Goal: Book appointment/travel/reservation

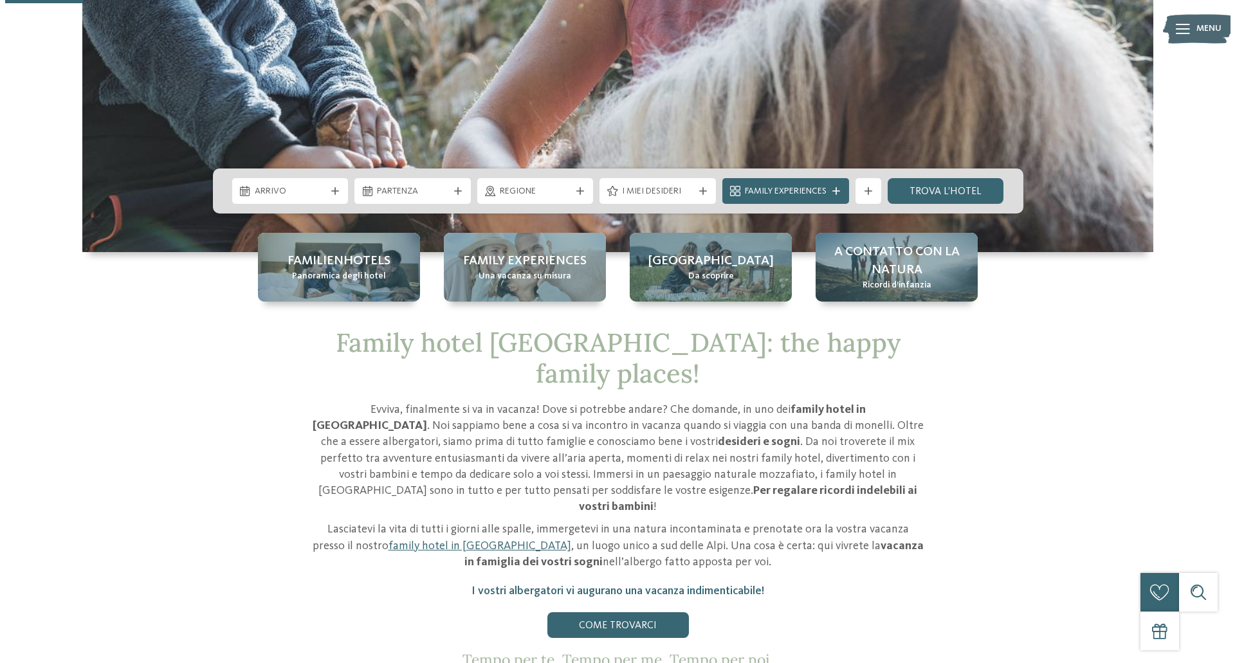
scroll to position [376, 0]
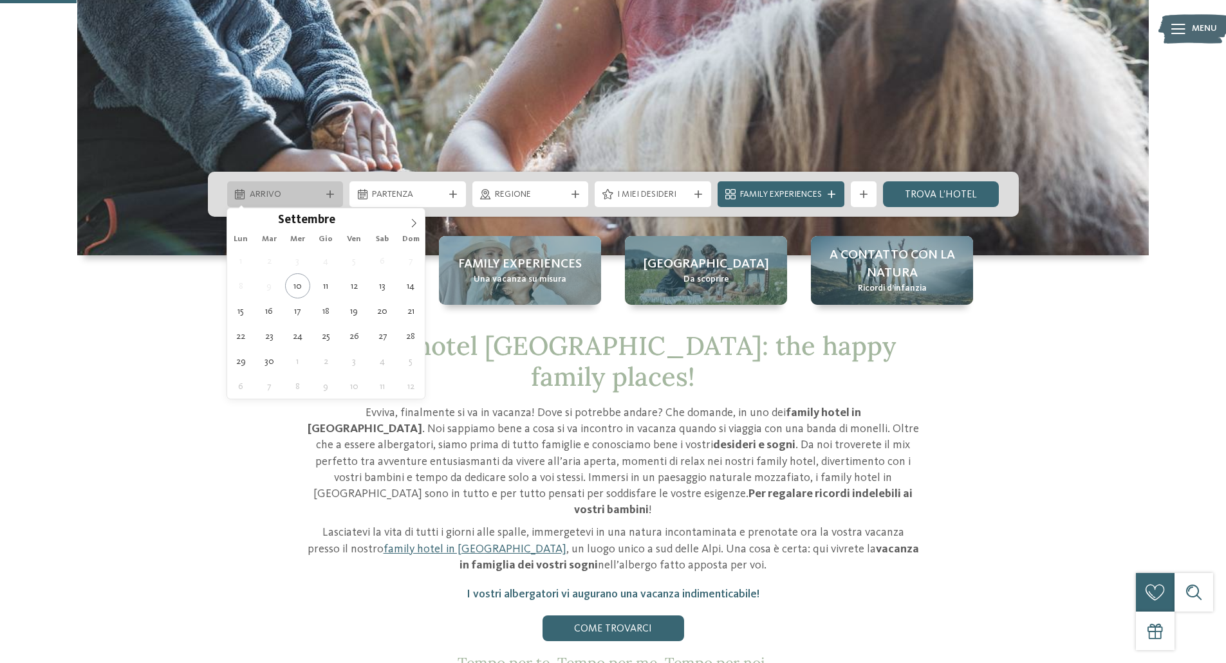
click at [322, 189] on div "Arrivo" at bounding box center [285, 194] width 78 height 14
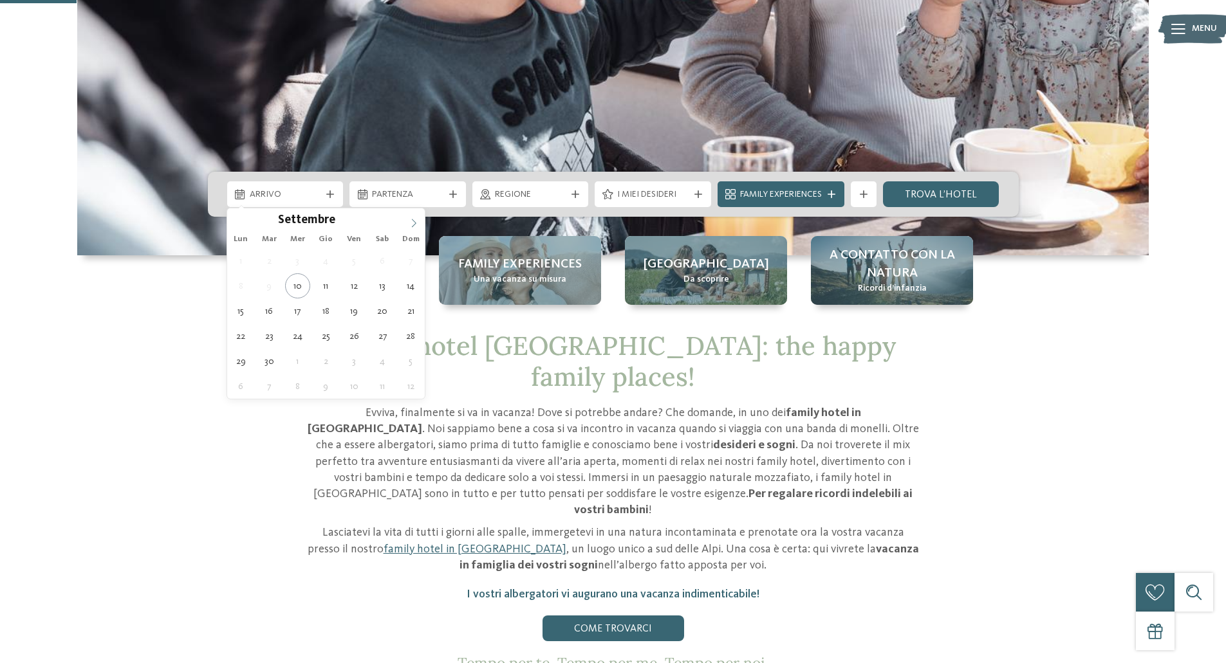
click at [410, 221] on icon at bounding box center [413, 223] width 9 height 9
type input "****"
click at [410, 221] on icon at bounding box center [413, 223] width 9 height 9
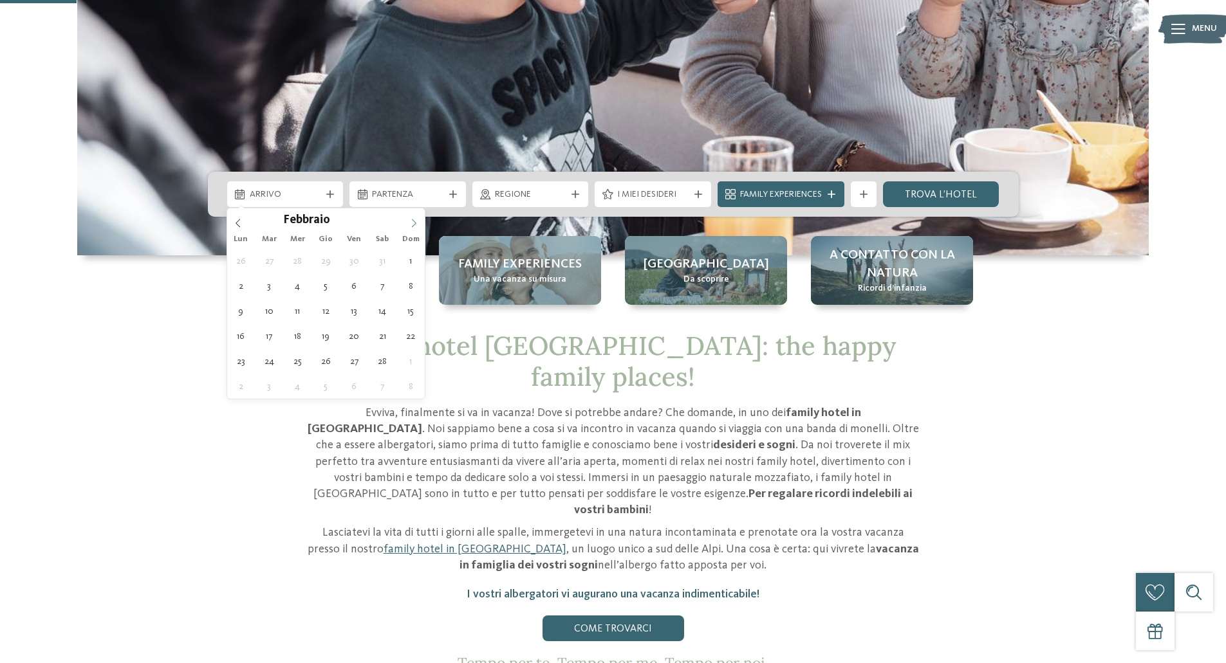
click at [410, 221] on icon at bounding box center [413, 223] width 9 height 9
type div "07.03.2026"
type input "****"
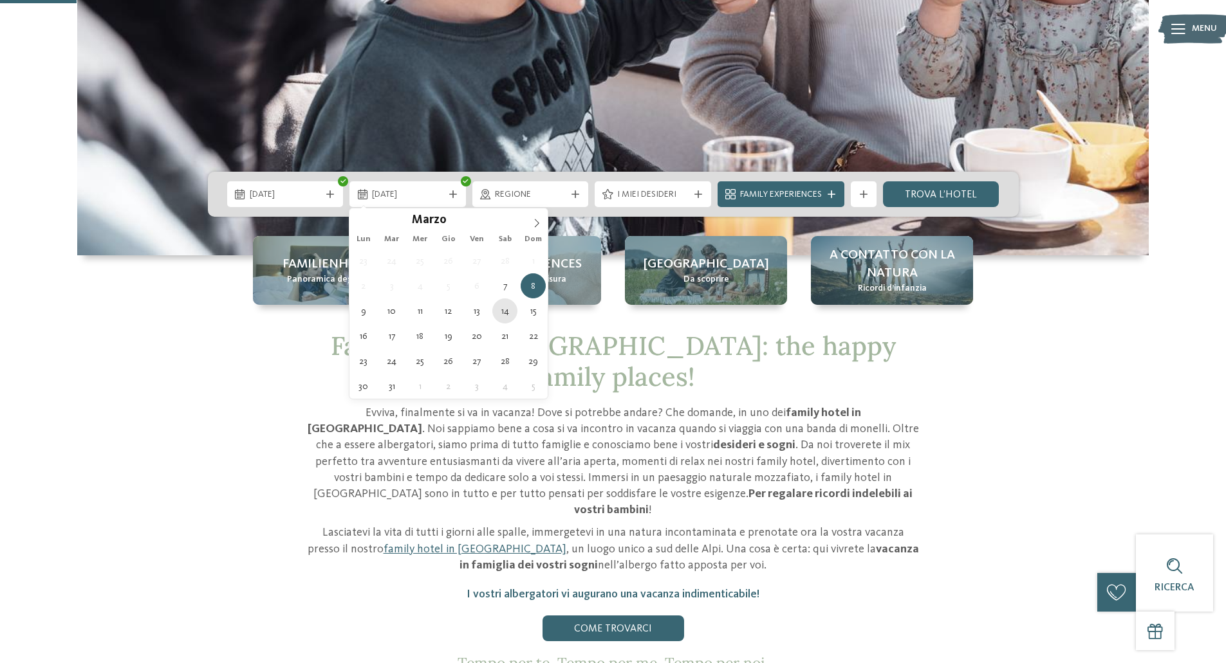
type div "14.03.2026"
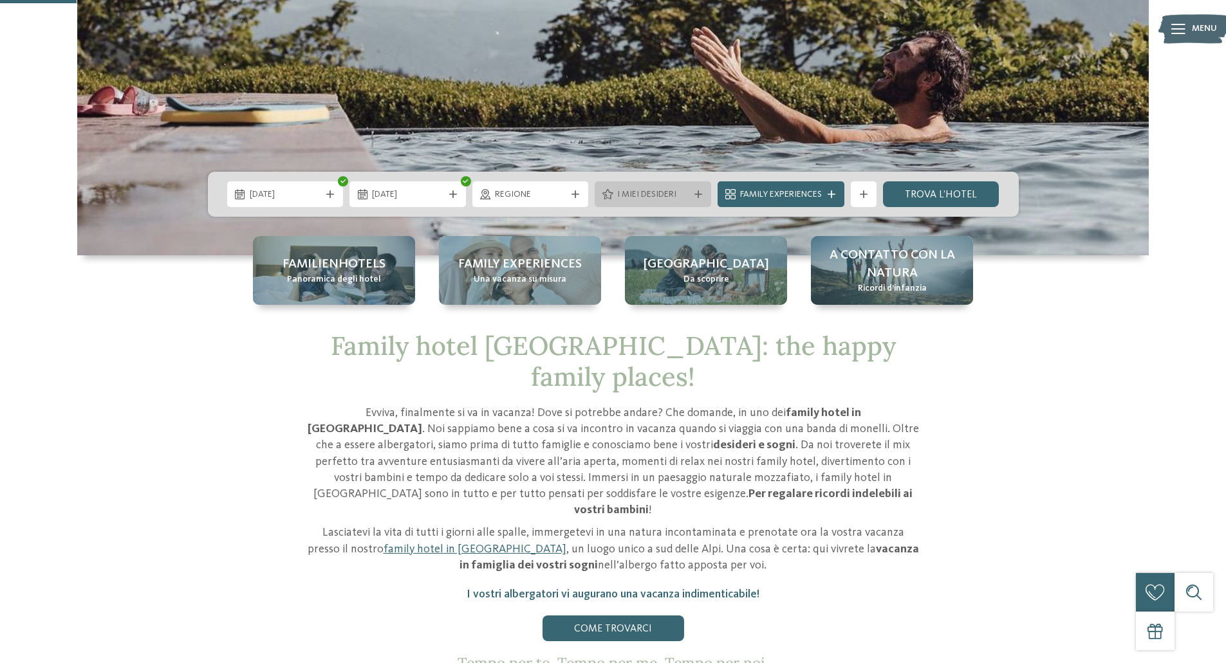
click at [663, 192] on span "I miei desideri" at bounding box center [652, 194] width 71 height 13
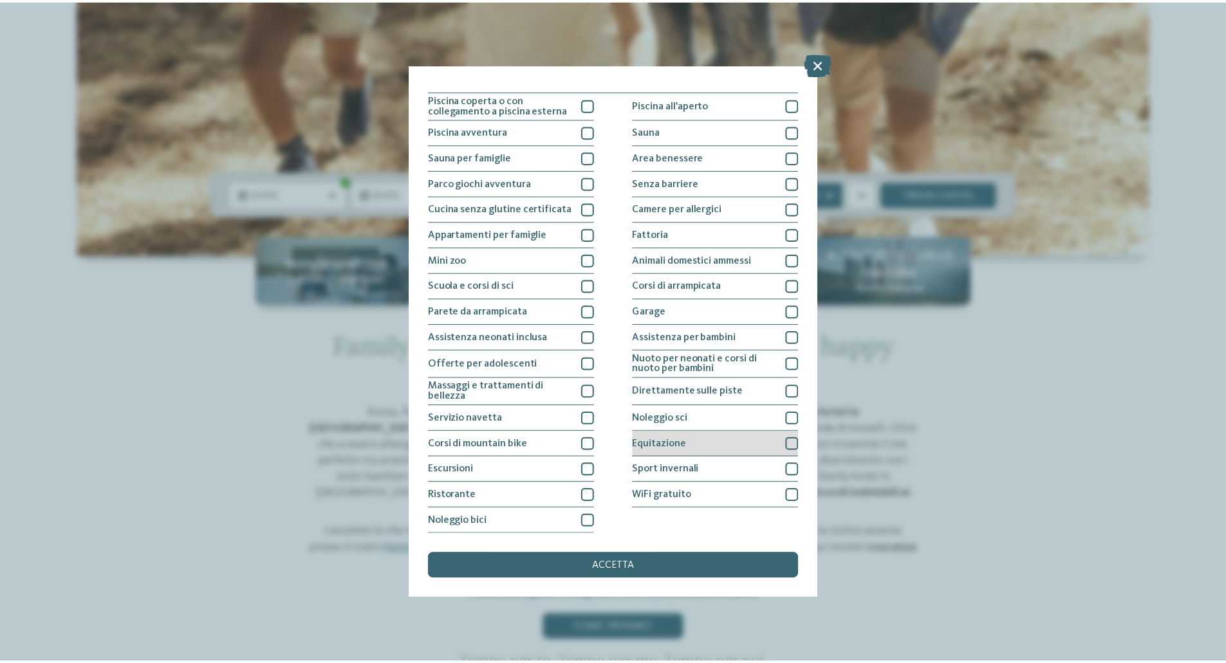
scroll to position [0, 0]
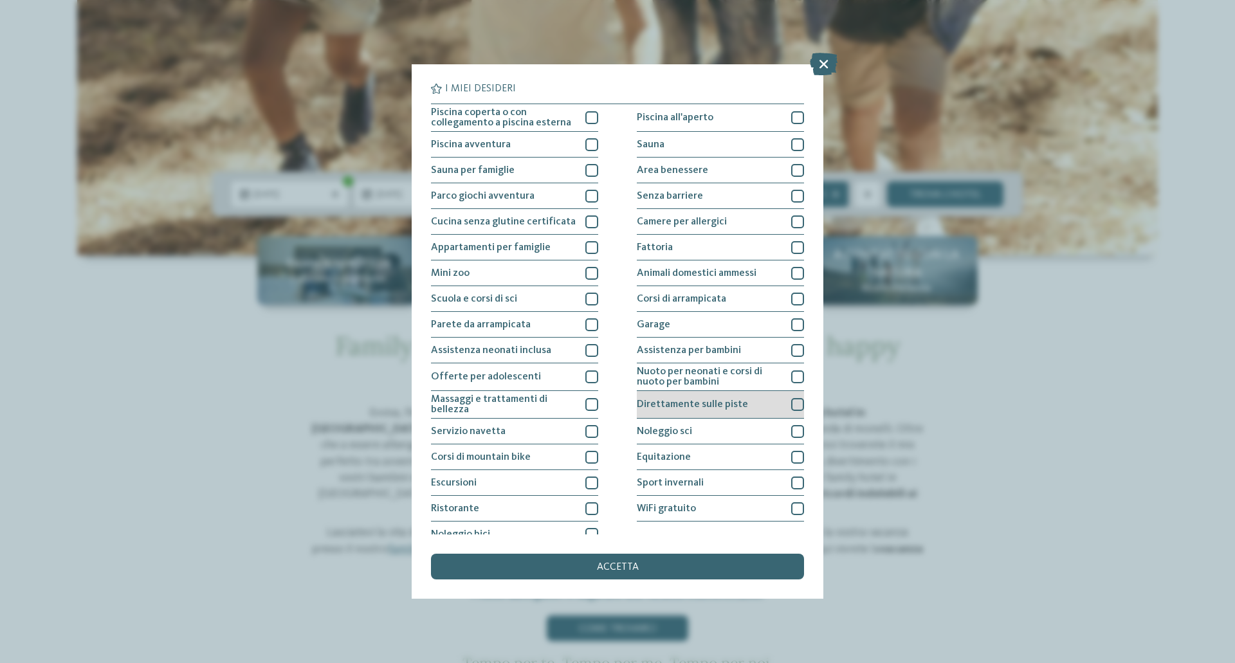
click at [791, 407] on div at bounding box center [797, 404] width 13 height 13
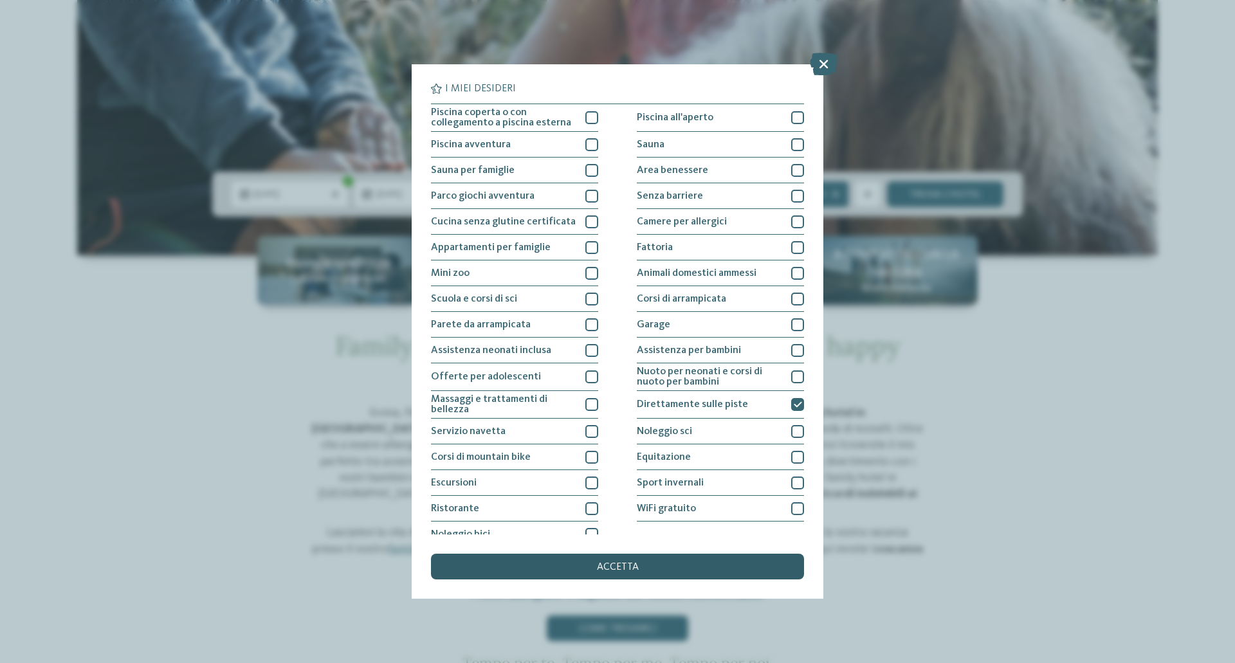
click at [650, 565] on div "accetta" at bounding box center [617, 567] width 373 height 26
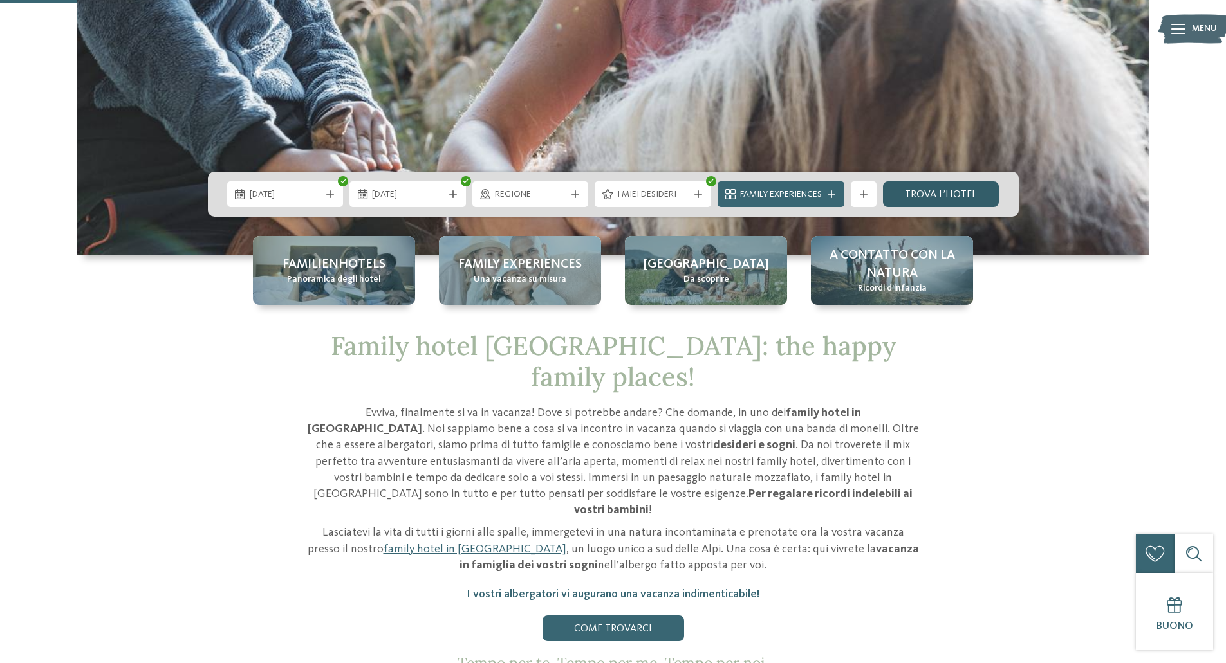
click at [928, 199] on link "trova l’hotel" at bounding box center [941, 194] width 116 height 26
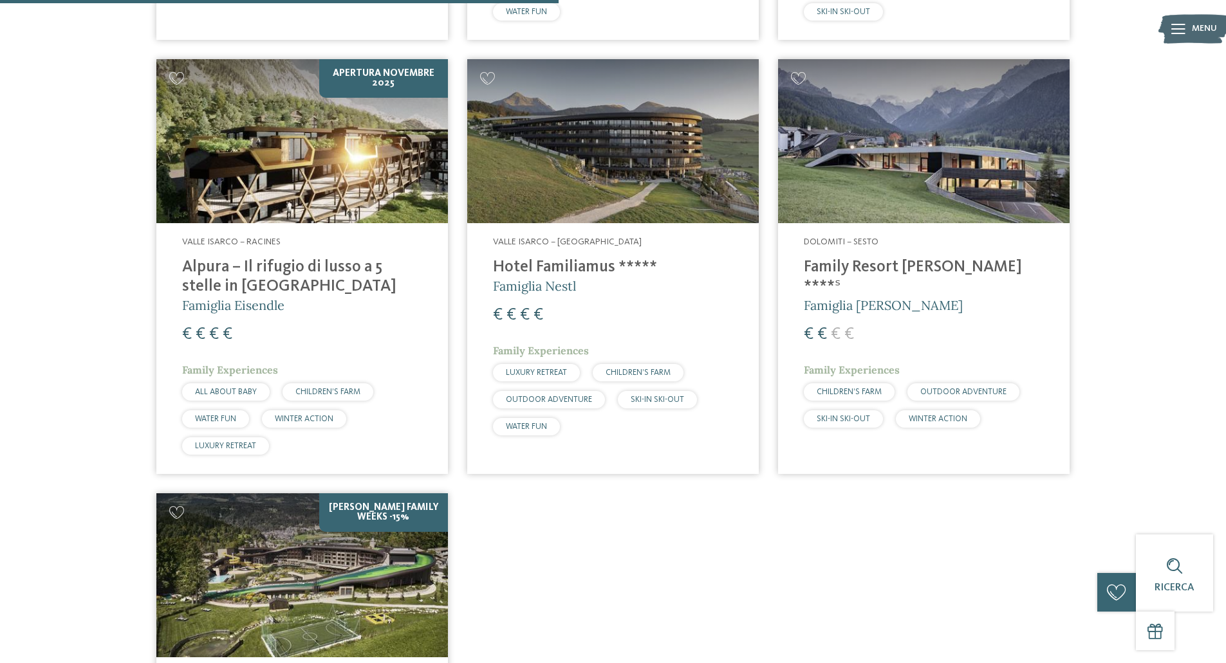
scroll to position [859, 0]
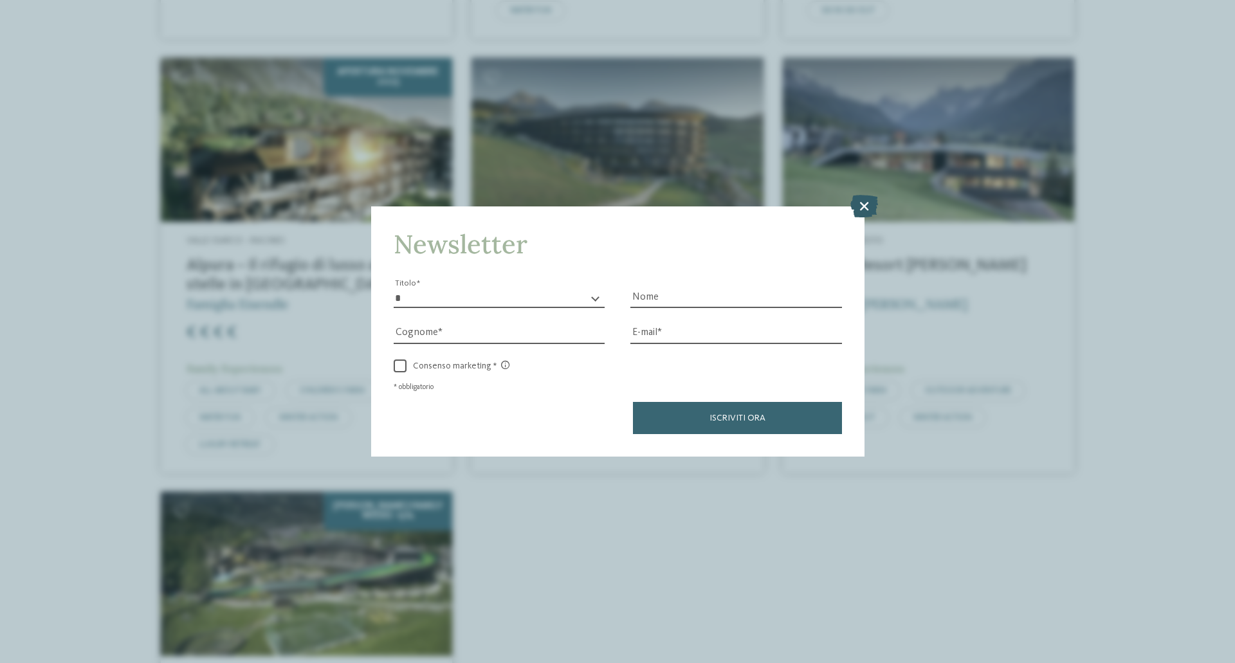
click at [858, 201] on icon at bounding box center [864, 206] width 28 height 23
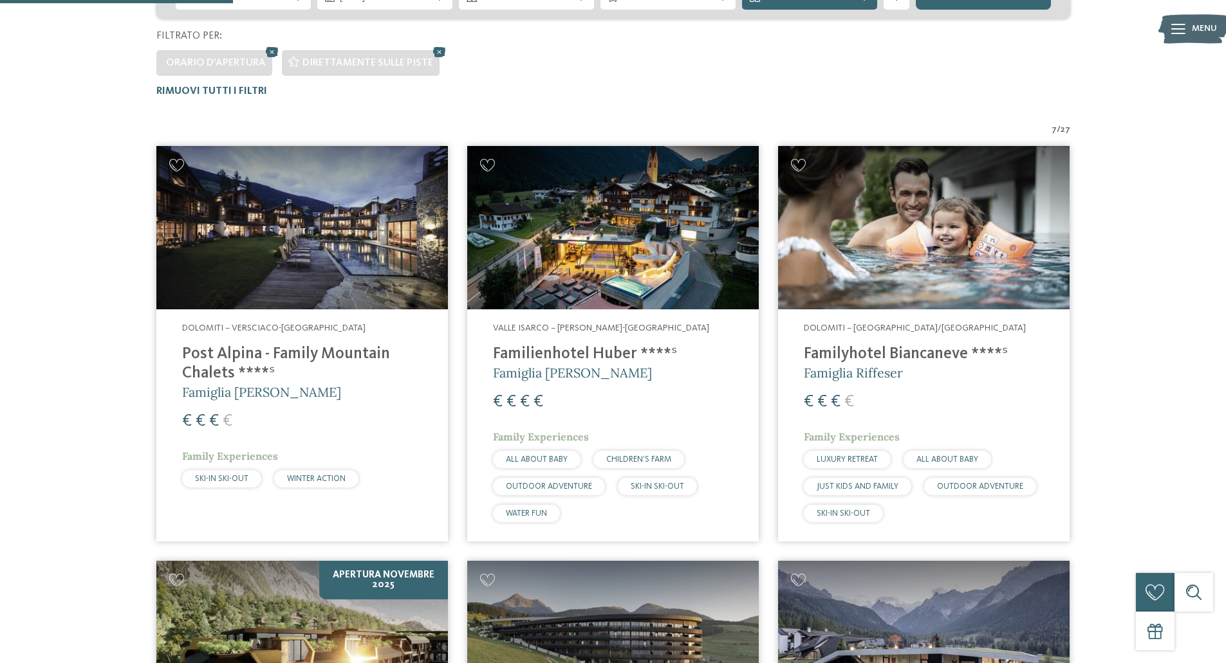
scroll to position [356, 0]
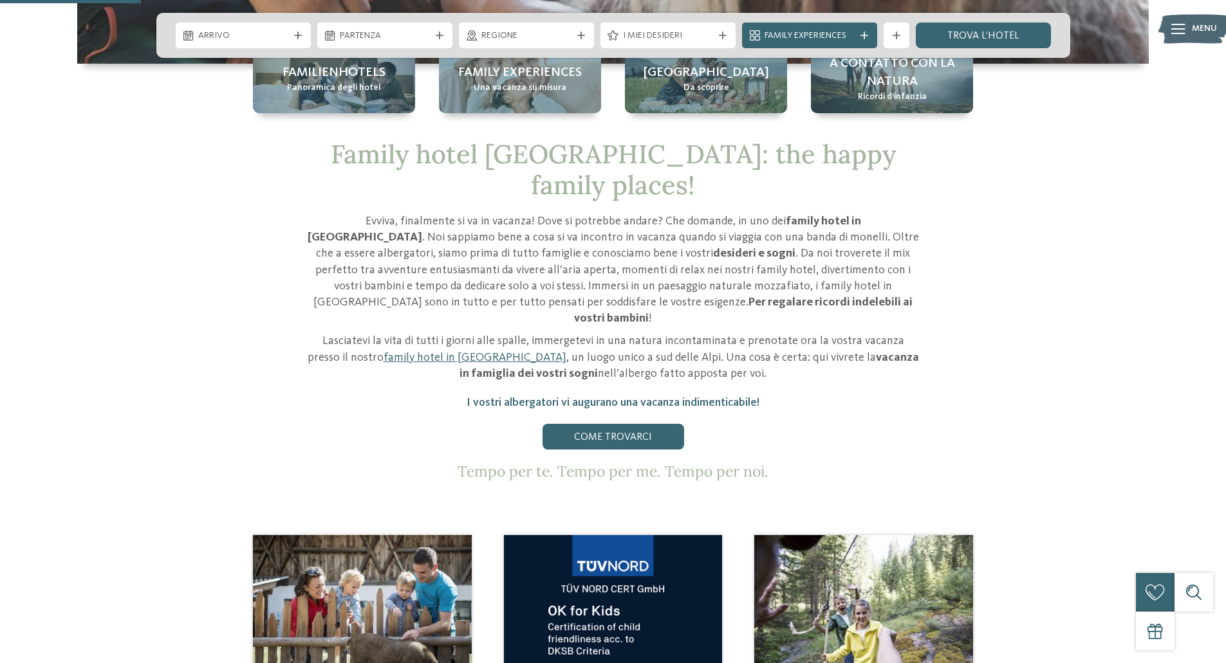
scroll to position [686, 0]
